Goal: Information Seeking & Learning: Learn about a topic

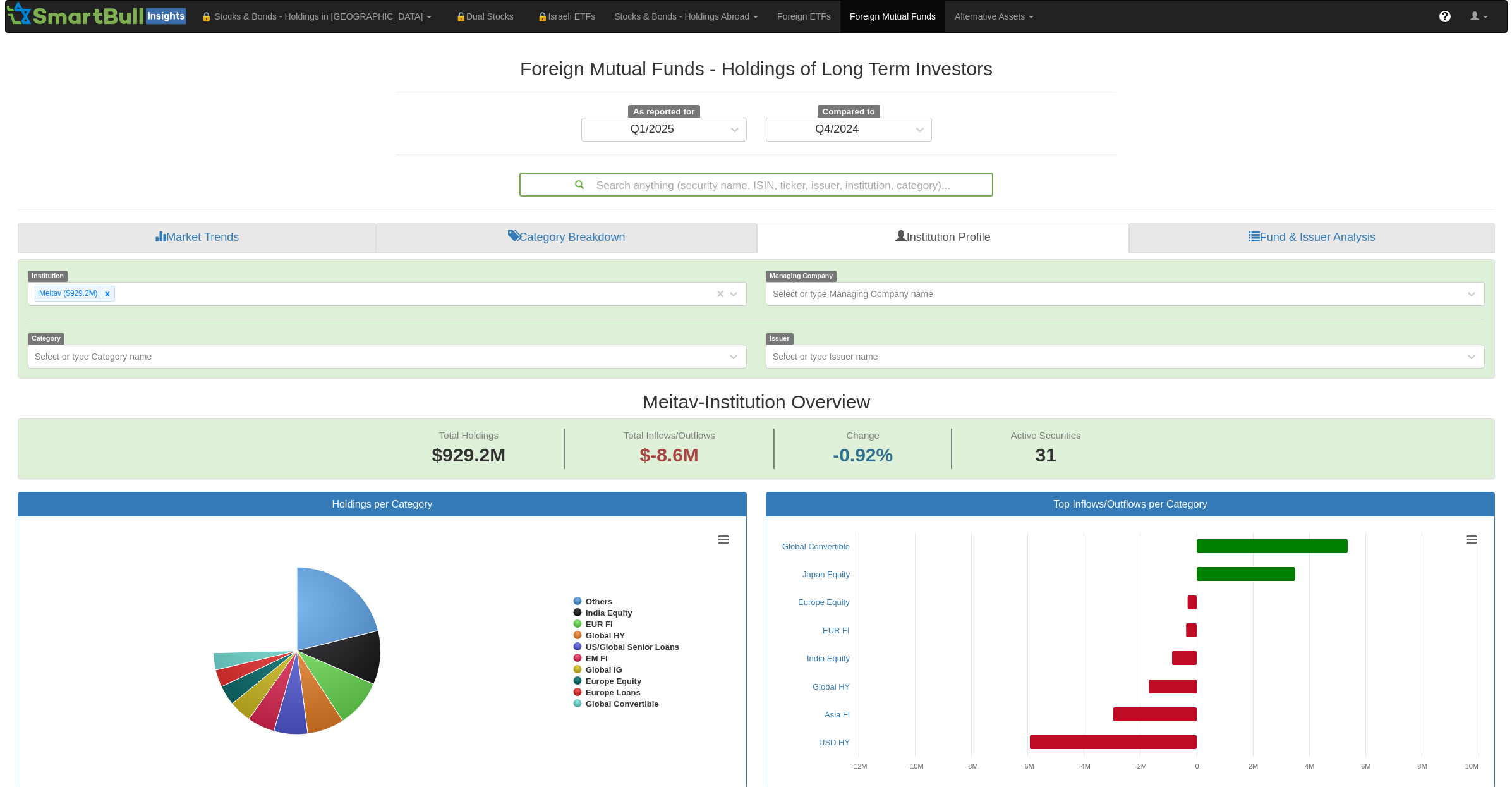
scroll to position [26, 1454]
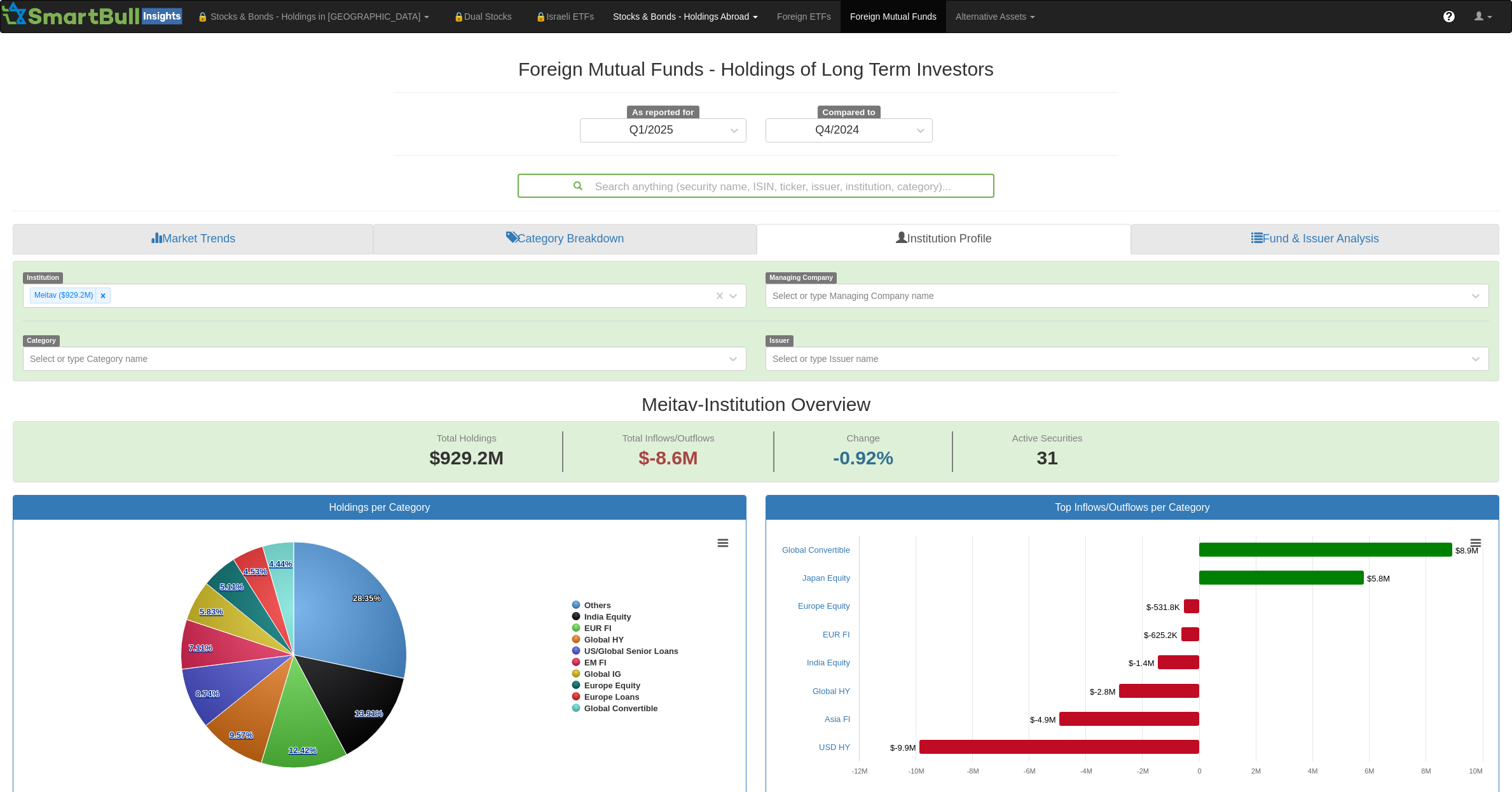
click at [439, 17] on link "Stocks & Bonds - Holdings Abroad" at bounding box center [313, 16] width 251 height 32
click at [604, 63] on link "Bonds" at bounding box center [654, 61] width 100 height 16
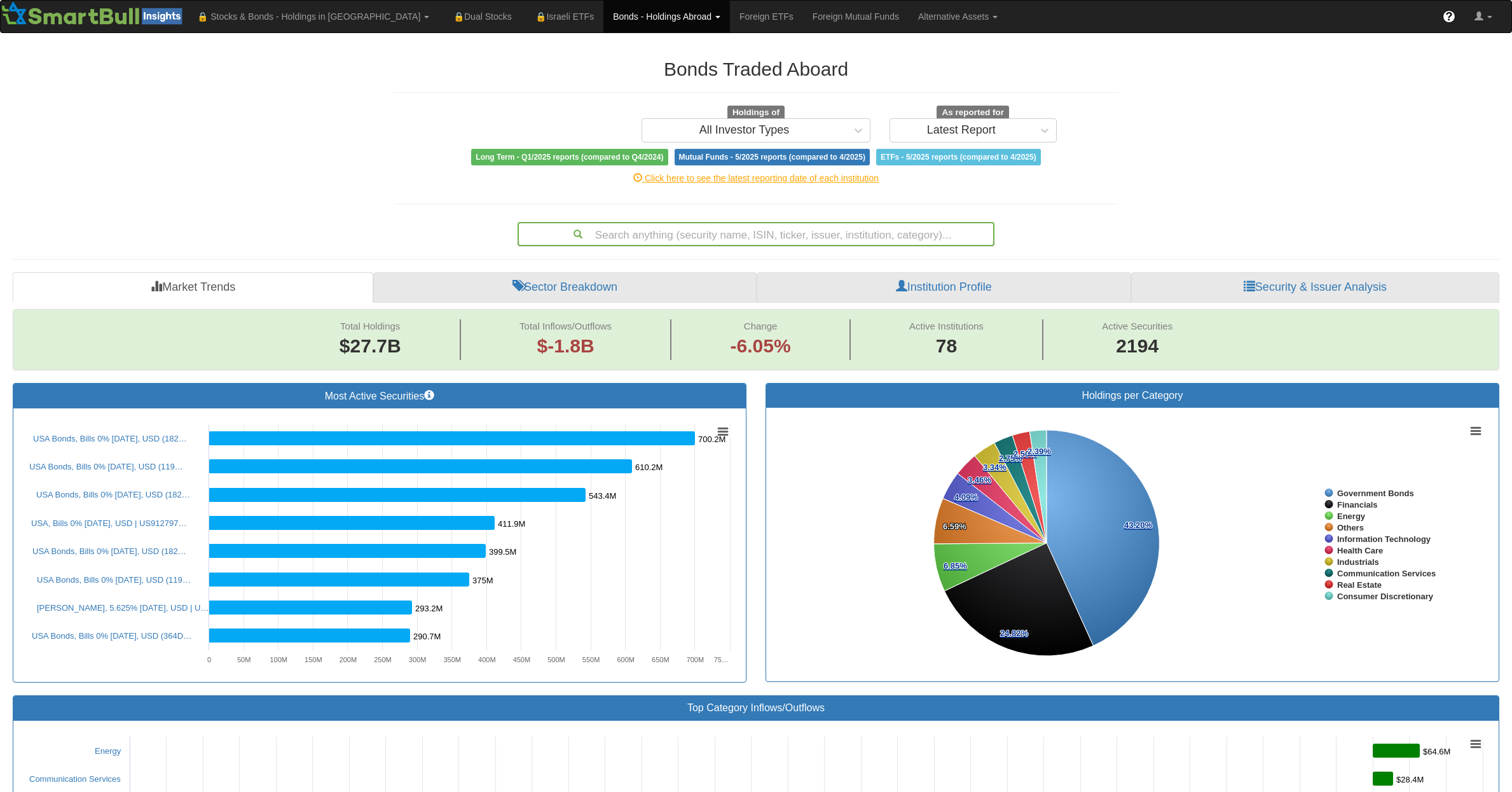
click at [691, 241] on div "Search anything (security name, ISIN, ticker, issuer, institution, category)..." at bounding box center [756, 234] width 475 height 21
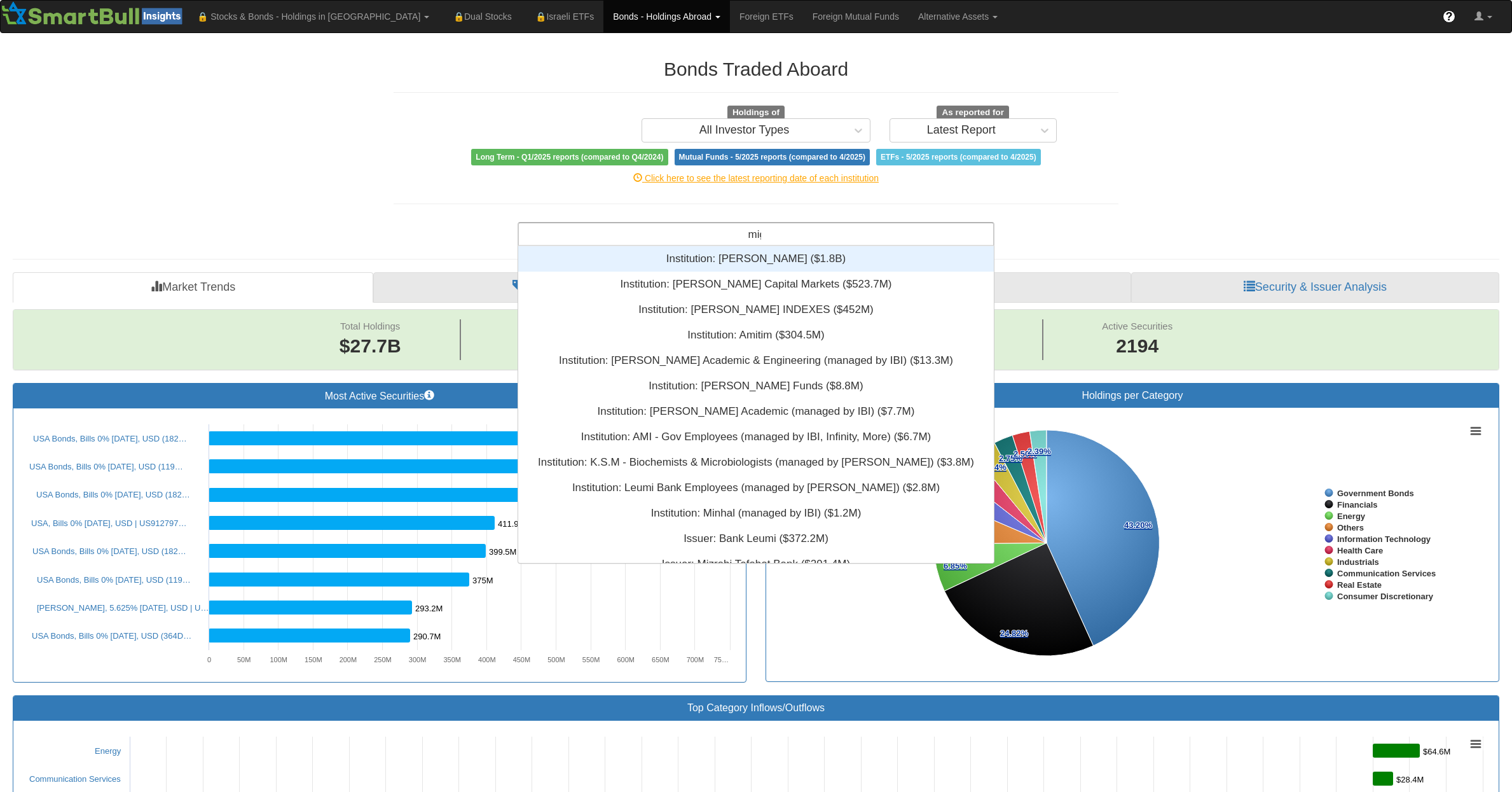
scroll to position [66, 466]
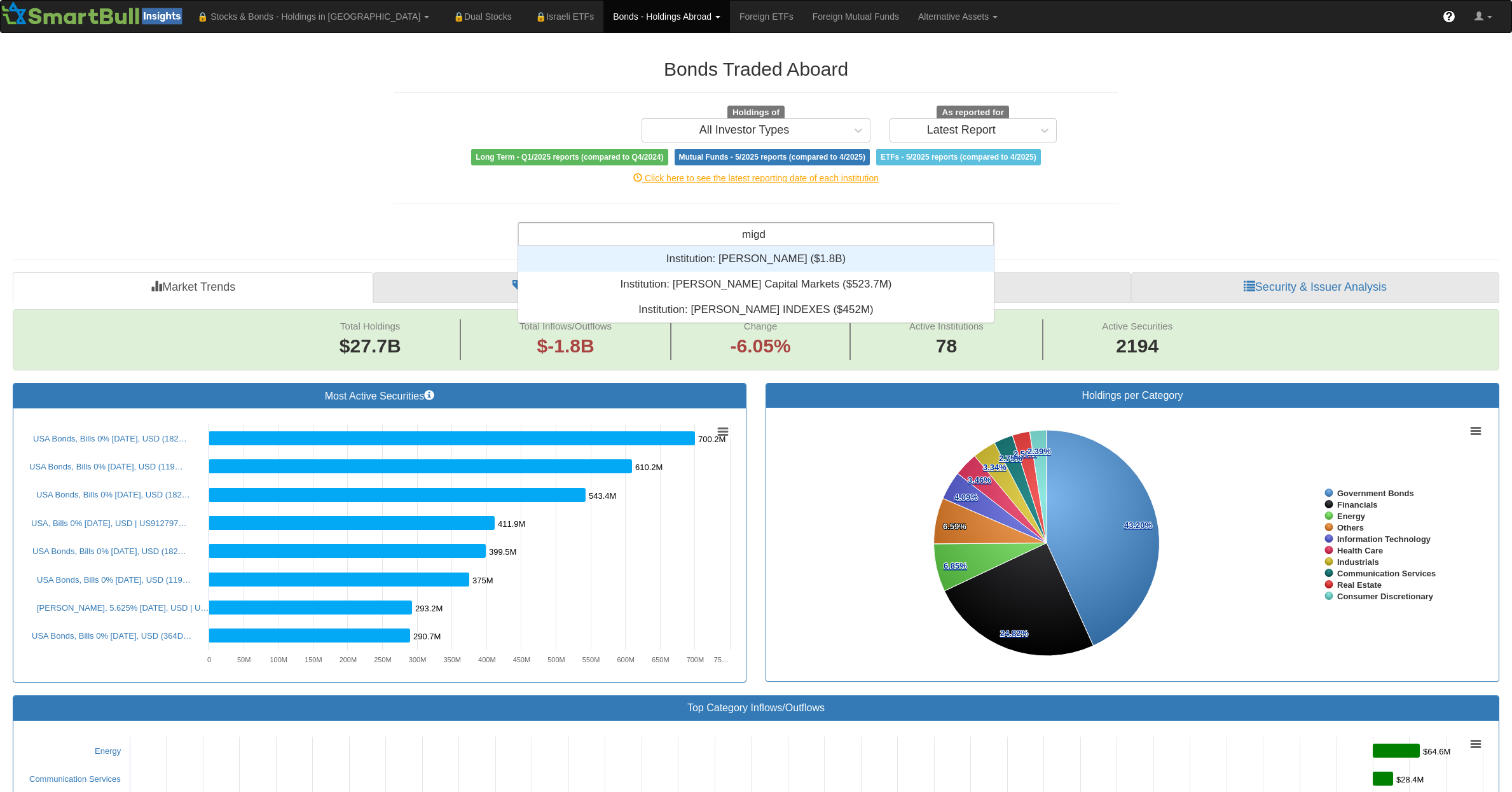
type input "migda"
click at [711, 265] on div "Institution: ‎[PERSON_NAME] ‎($1.8B)‏" at bounding box center [756, 259] width 476 height 25
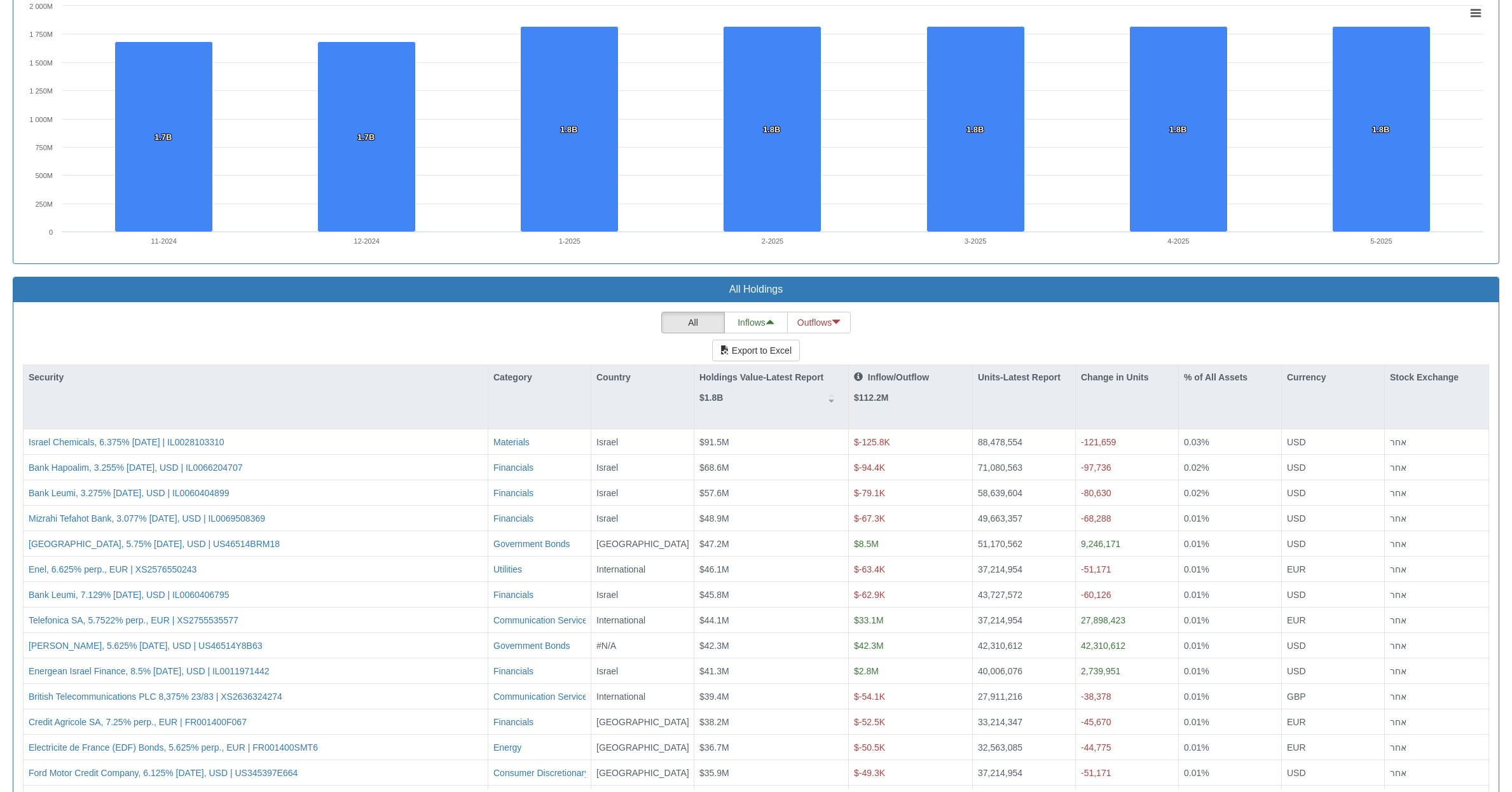
scroll to position [76, 0]
